Goal: Check status: Check status

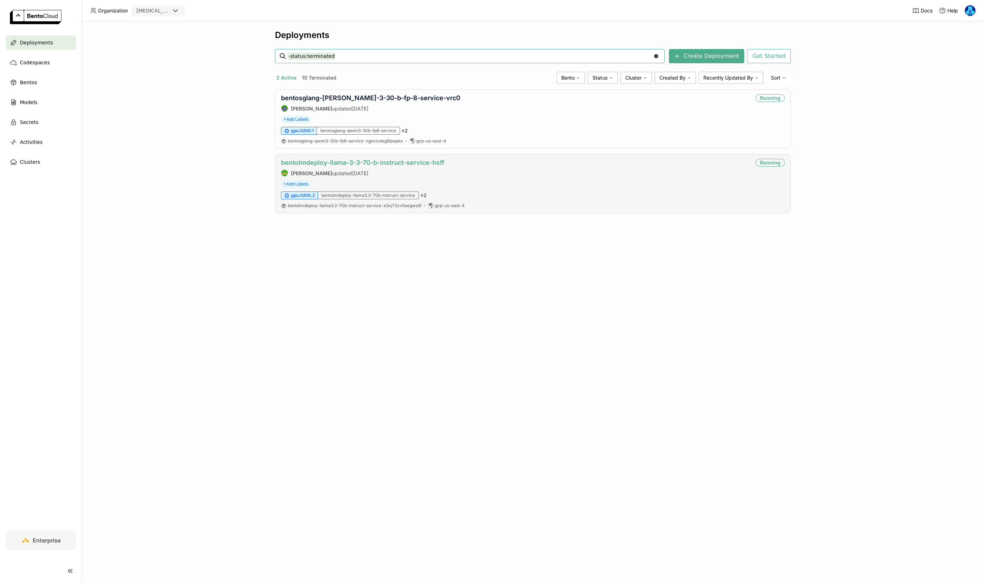
click at [364, 160] on link "bentolmdeploy-llama-3-3-70-b-instruct-service-hsff" at bounding box center [362, 162] width 163 height 7
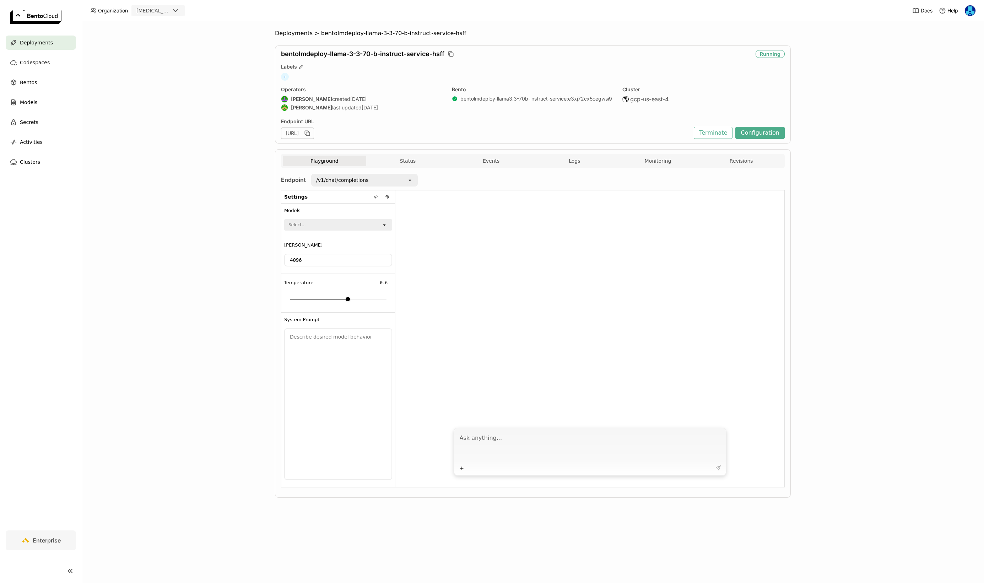
click at [646, 155] on div "Playground Status Events Logs Monitoring Revisions" at bounding box center [533, 161] width 504 height 14
click at [649, 160] on button "Monitoring" at bounding box center [659, 161] width 84 height 11
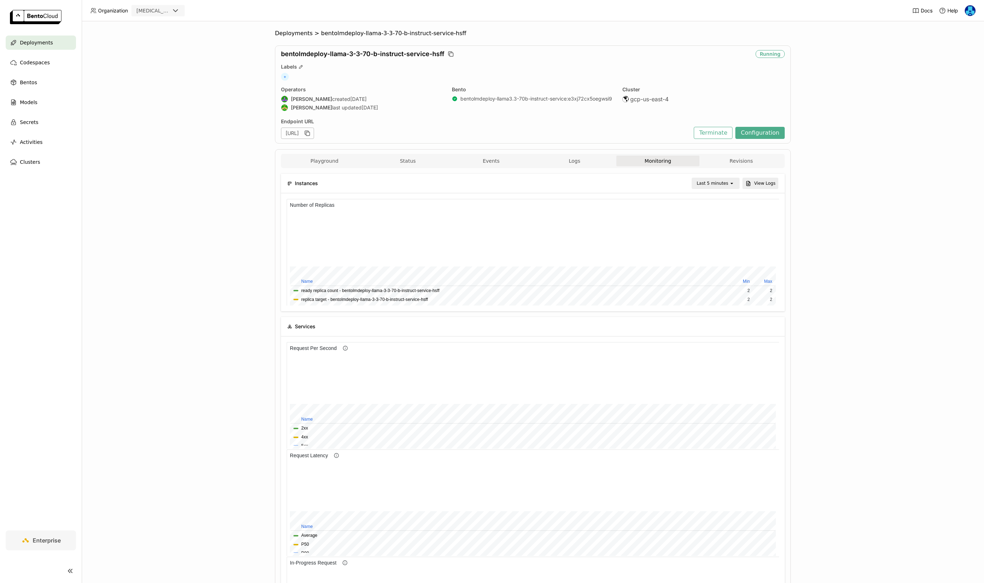
scroll to position [107, 246]
click at [720, 184] on div "Last 5 minutes" at bounding box center [713, 183] width 32 height 7
click at [718, 267] on div "Last 1 day" at bounding box center [717, 263] width 34 height 7
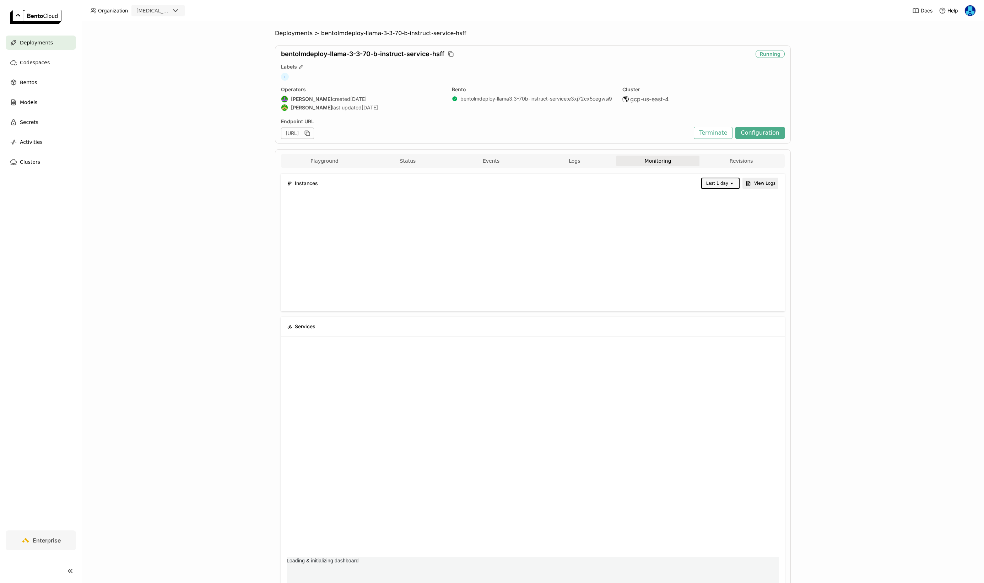
scroll to position [0, 0]
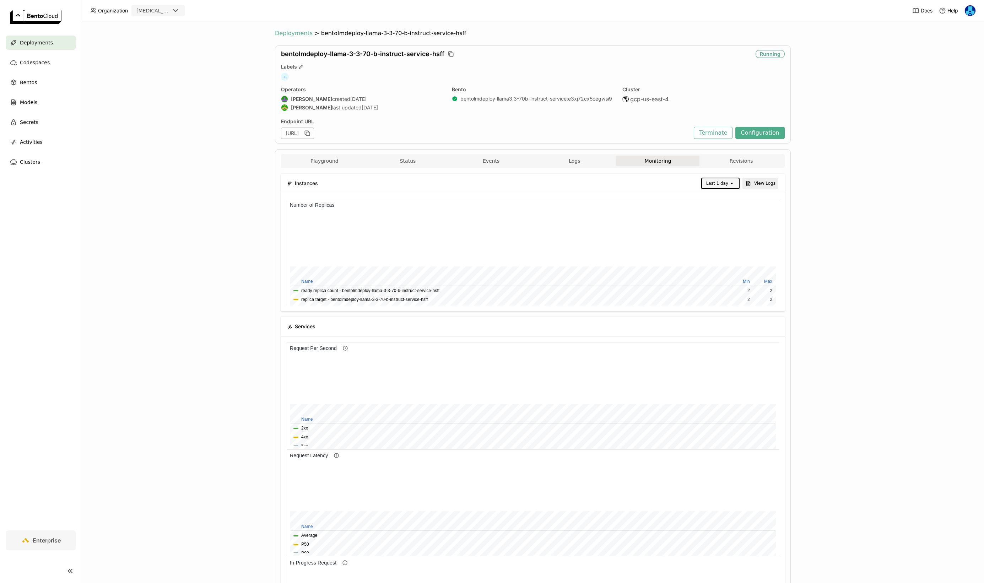
click at [292, 32] on span "Deployments" at bounding box center [294, 33] width 38 height 7
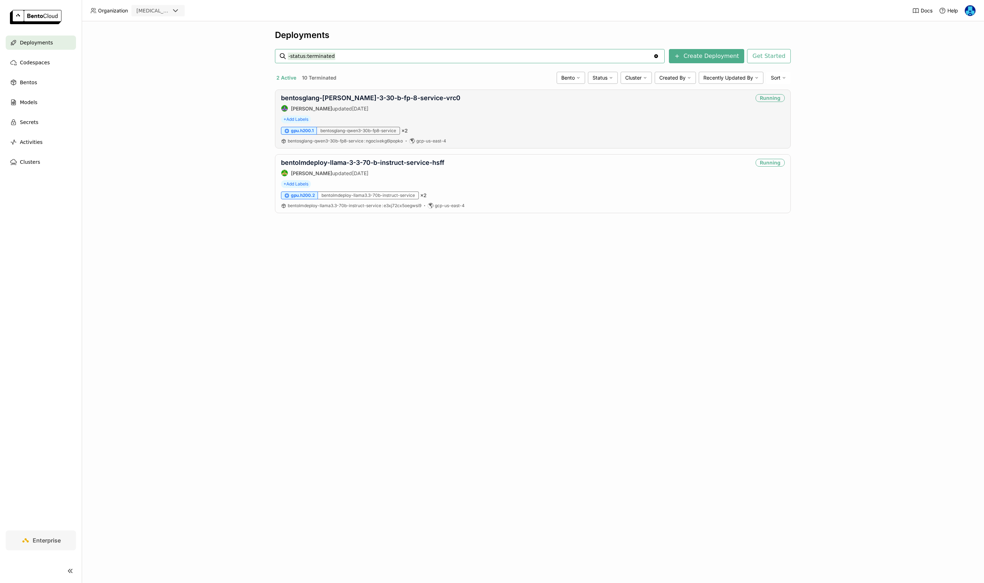
click at [411, 93] on div "bentosglang-[PERSON_NAME]-3-30-b-fp-8-service-vrc0 [PERSON_NAME] updated [DATE]…" at bounding box center [533, 119] width 516 height 59
click at [411, 97] on link "bentosglang-[PERSON_NAME]-3-30-b-fp-8-service-vrc0" at bounding box center [370, 97] width 179 height 7
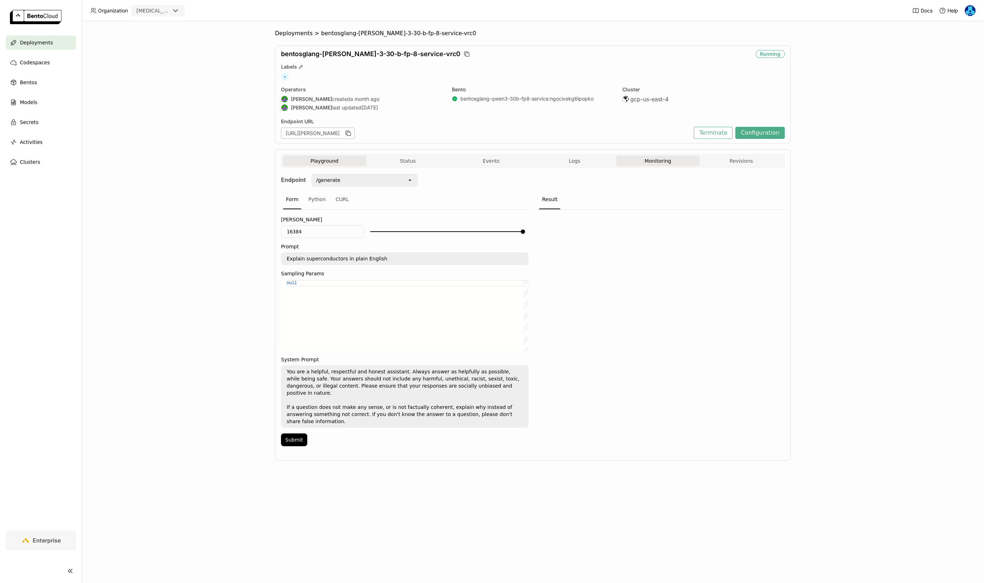
click at [670, 161] on button "Monitoring" at bounding box center [659, 161] width 84 height 11
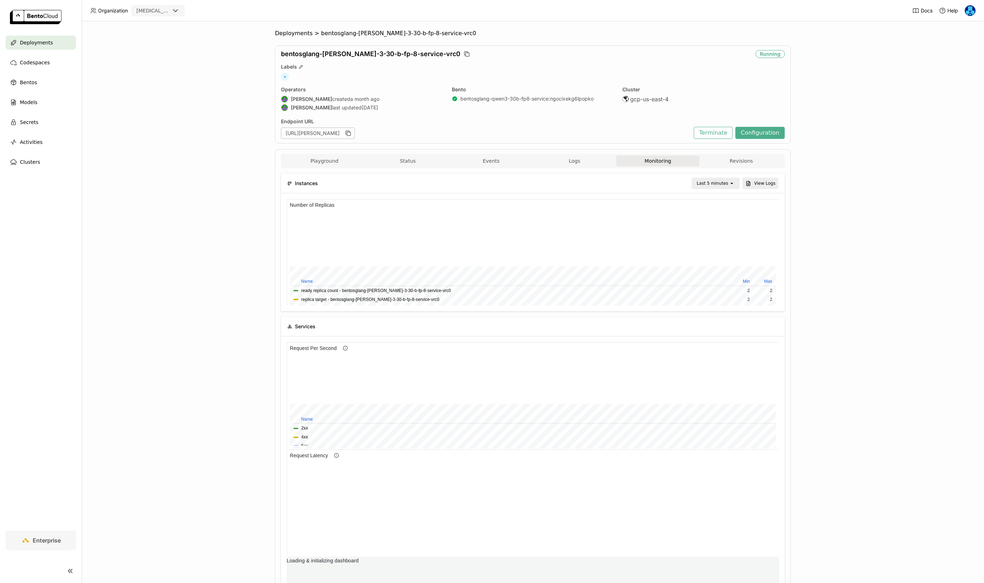
click at [733, 178] on div "Last 5 minutes open" at bounding box center [716, 183] width 48 height 11
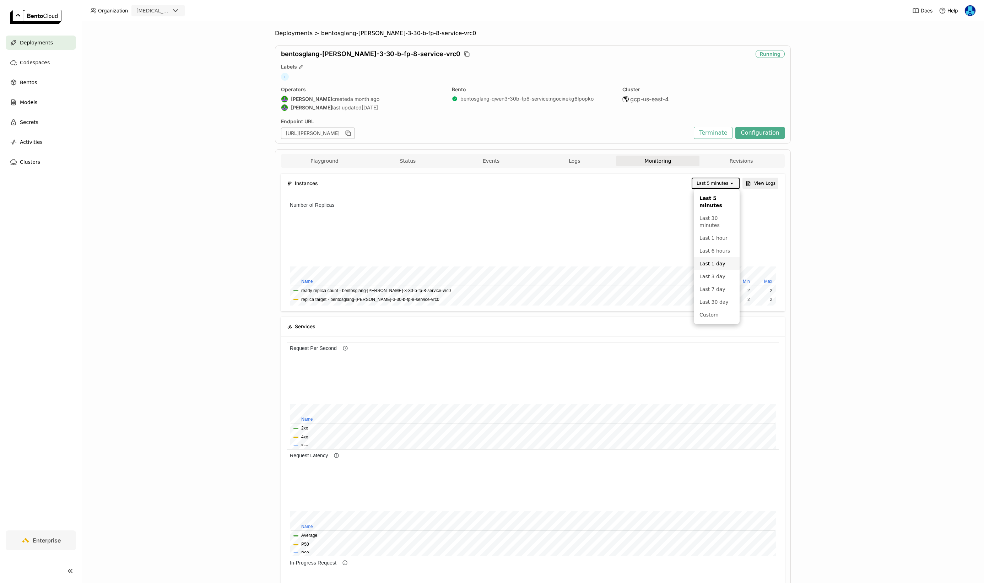
click at [716, 265] on div "Last 1 day" at bounding box center [717, 263] width 34 height 7
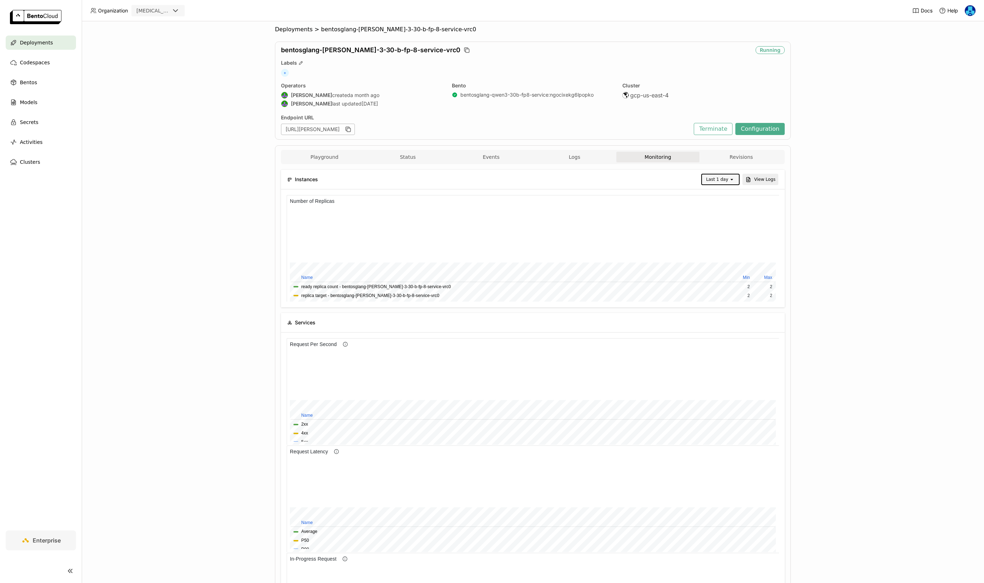
scroll to position [2, 0]
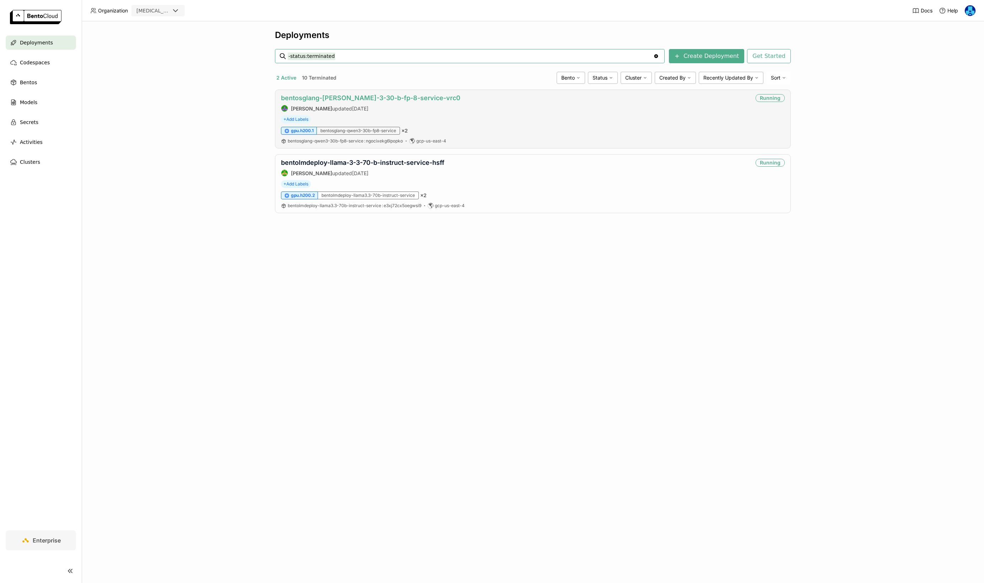
click at [348, 95] on link "bentosglang-[PERSON_NAME]-3-30-b-fp-8-service-vrc0" at bounding box center [370, 97] width 179 height 7
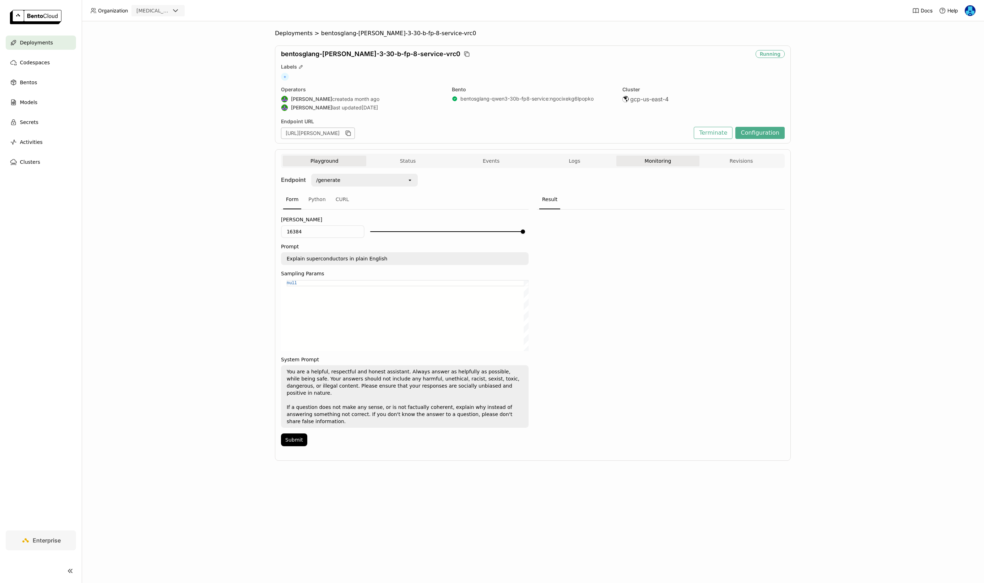
drag, startPoint x: 651, startPoint y: 160, endPoint x: 665, endPoint y: 164, distance: 14.2
click at [651, 160] on button "Monitoring" at bounding box center [659, 161] width 84 height 11
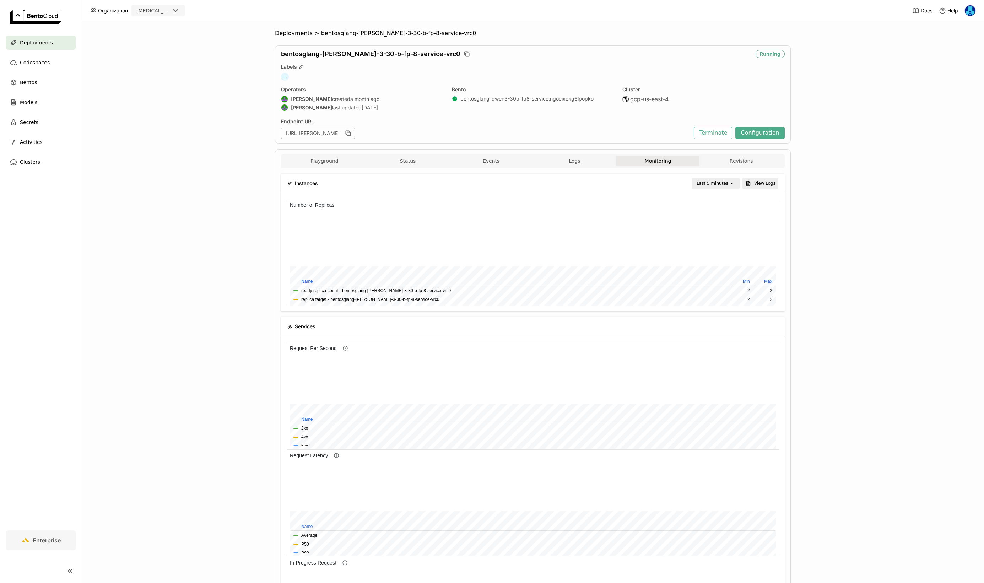
scroll to position [107, 163]
